Goal: Task Accomplishment & Management: Manage account settings

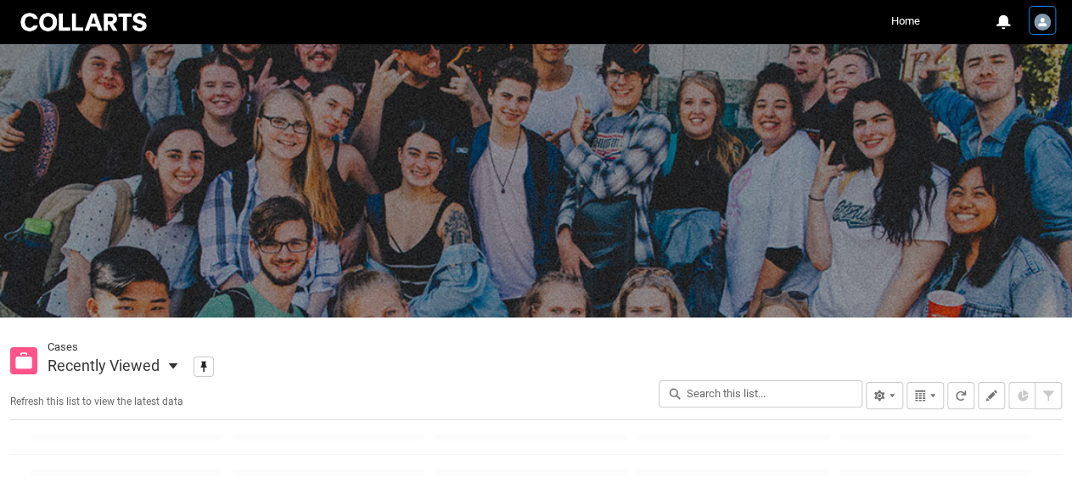
click at [1045, 20] on img "User Profile Charlie.Tointon" at bounding box center [1042, 22] width 17 height 17
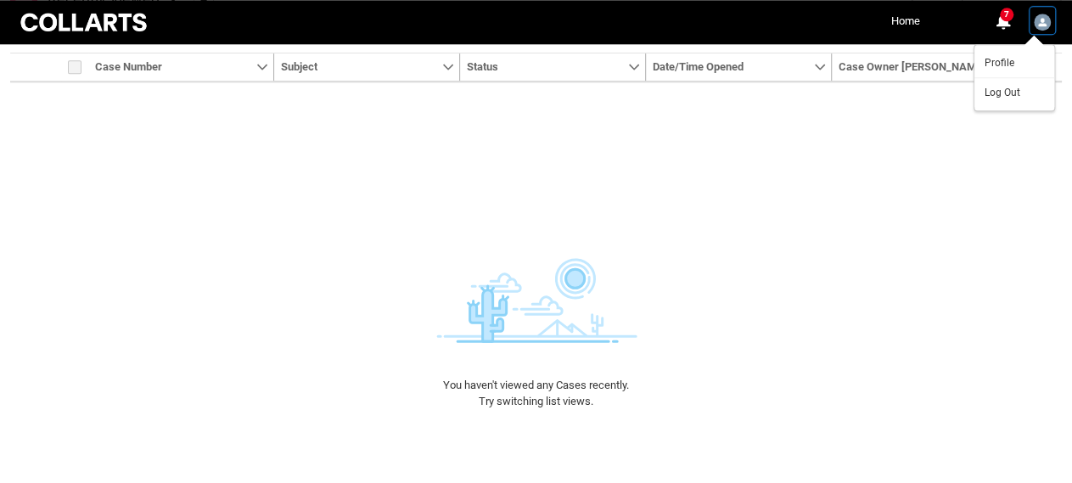
scroll to position [371, 0]
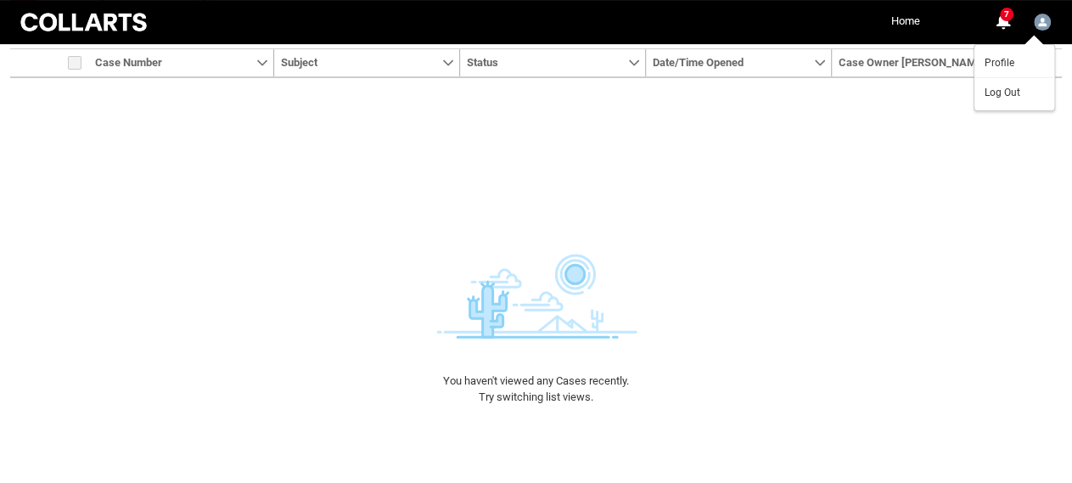
click at [576, 169] on div "Item Number Sort Case Number Show Case Number Column Actions Sort Subject Show …" at bounding box center [536, 318] width 1052 height 482
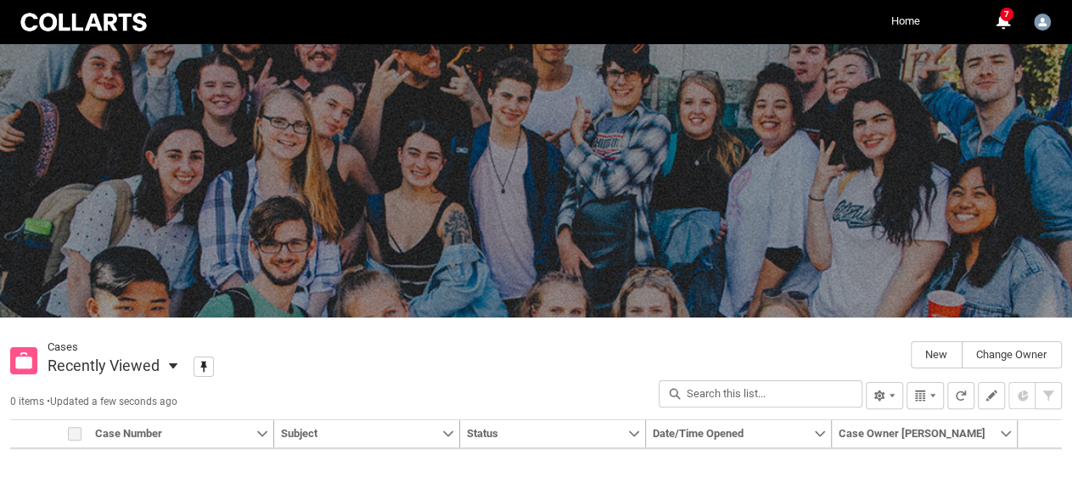
click at [912, 20] on link "Home" at bounding box center [905, 20] width 37 height 25
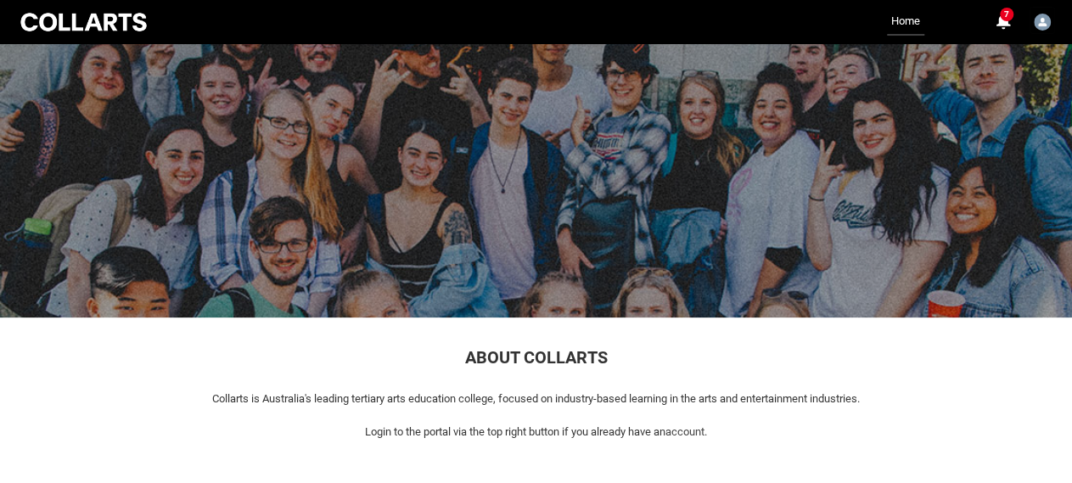
scroll to position [183, 0]
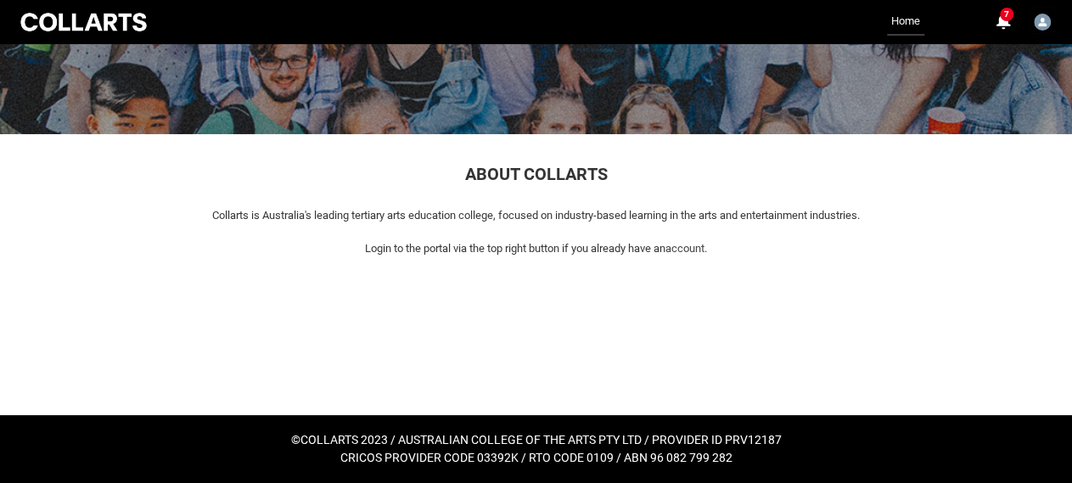
click at [905, 16] on link "Home" at bounding box center [905, 21] width 37 height 27
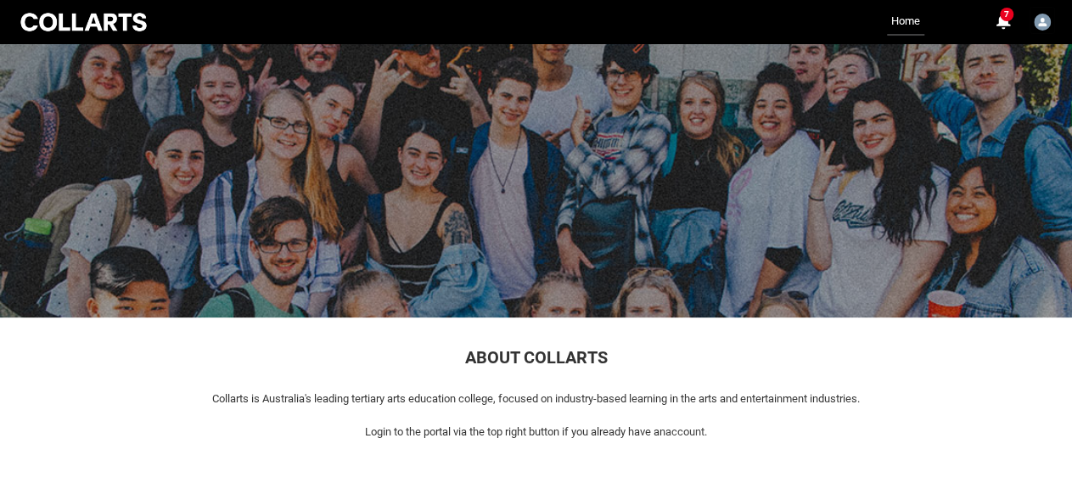
click at [59, 14] on div at bounding box center [83, 22] width 133 height 24
click at [1010, 17] on span "7" at bounding box center [1007, 15] width 14 height 14
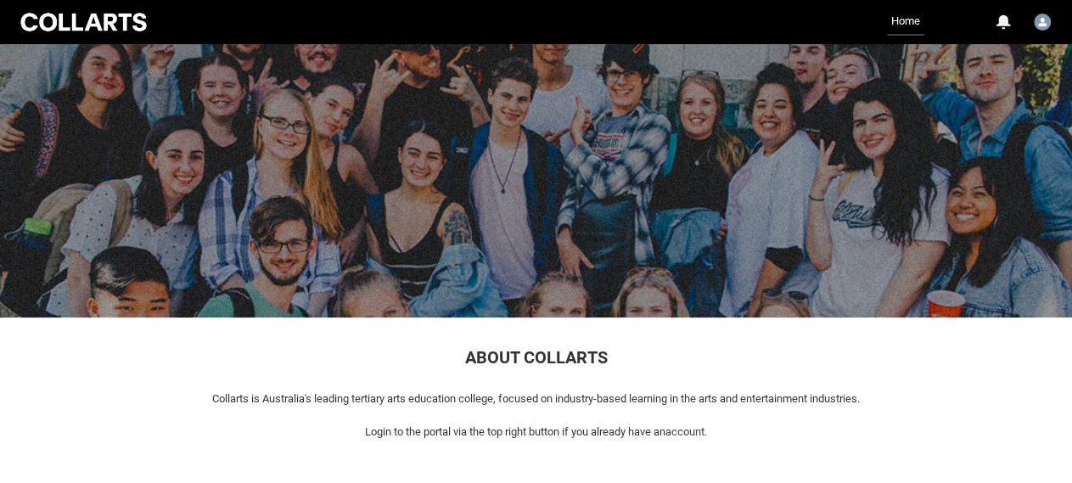
click at [1010, 17] on div "0" at bounding box center [1002, 21] width 15 height 15
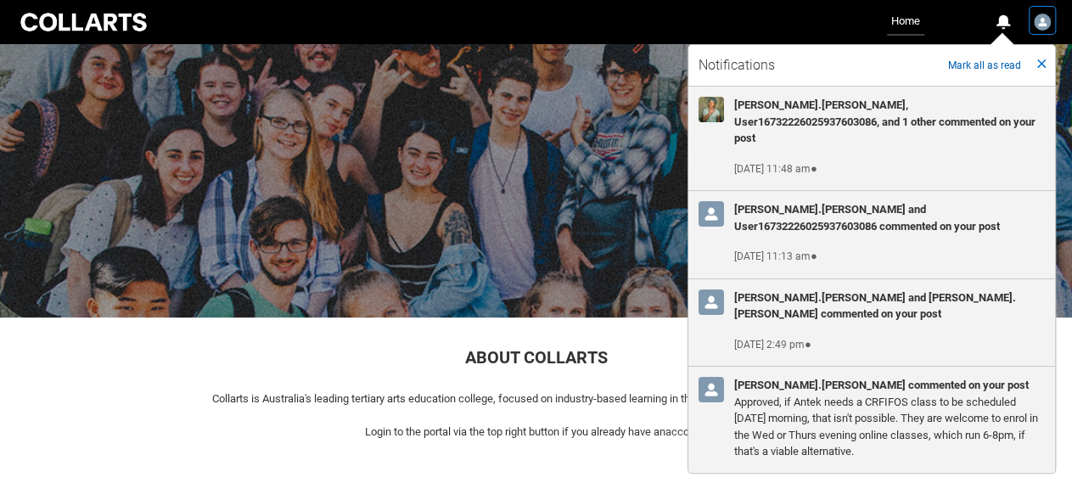
click at [1036, 23] on img "User Profile Charlie.Tointon" at bounding box center [1042, 22] width 17 height 17
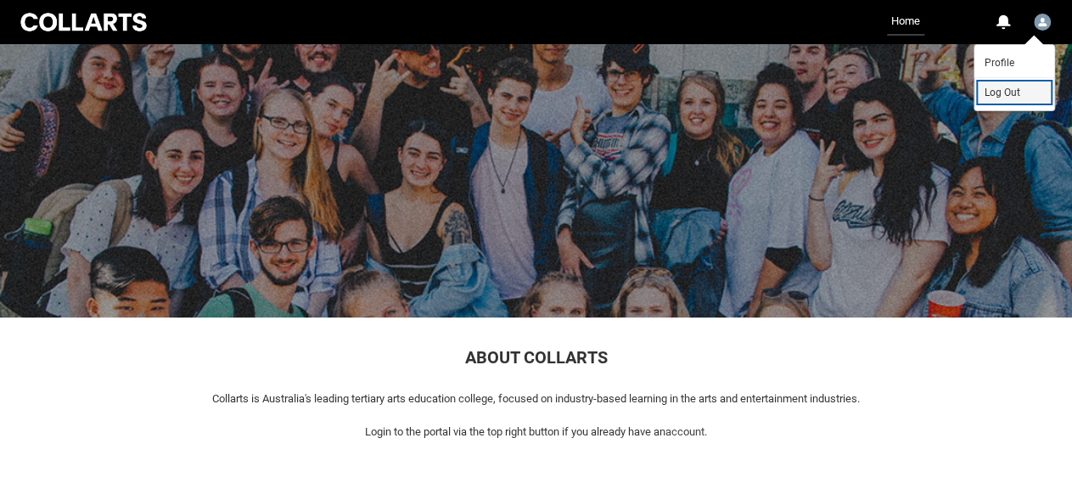
click at [1021, 96] on link "Log Out" at bounding box center [1015, 92] width 80 height 30
